Goal: Navigation & Orientation: Find specific page/section

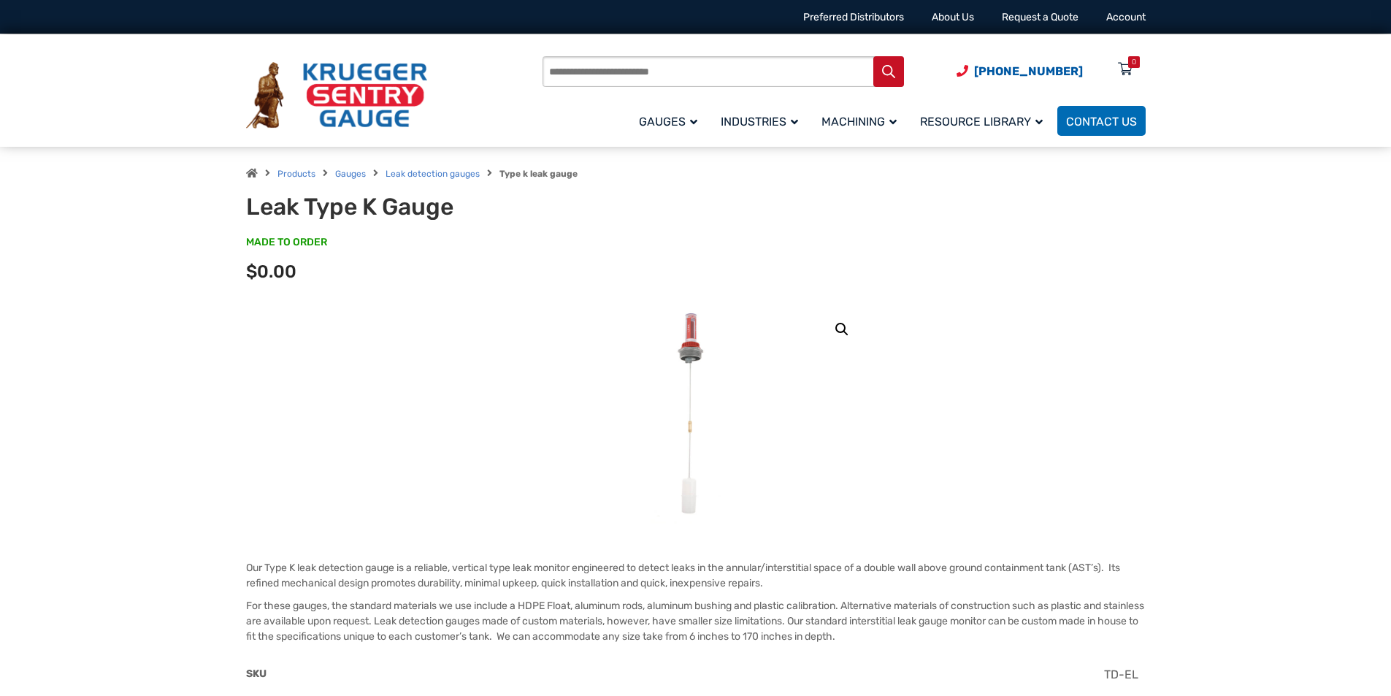
click at [523, 693] on div "SKU TD-EL" at bounding box center [691, 684] width 899 height 37
click at [1081, 37] on div "Products search [PHONE_NUMBER] Menu 0 Menu Account [GEOGRAPHIC_DATA] Liquid Lev…" at bounding box center [695, 91] width 934 height 115
click at [404, 171] on link "Leak detection gauges" at bounding box center [432, 174] width 94 height 10
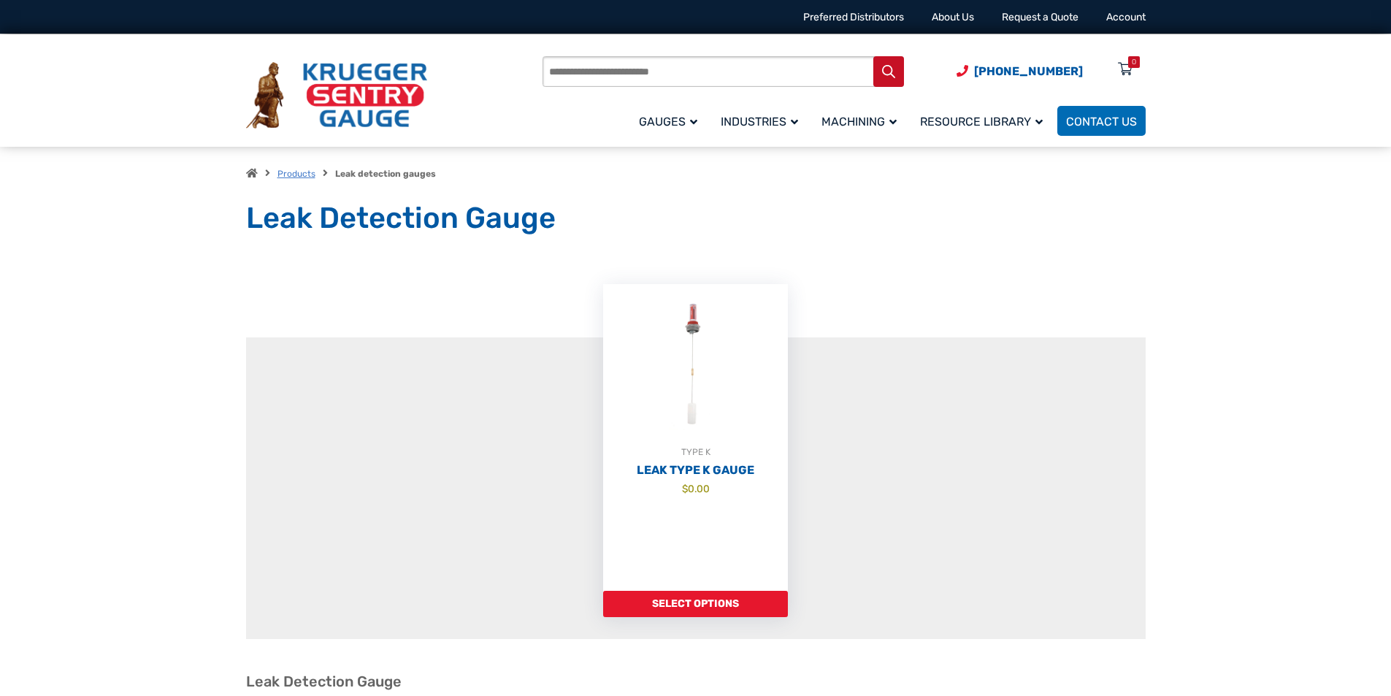
click at [280, 170] on link "Products" at bounding box center [296, 174] width 38 height 10
